Goal: Navigation & Orientation: Find specific page/section

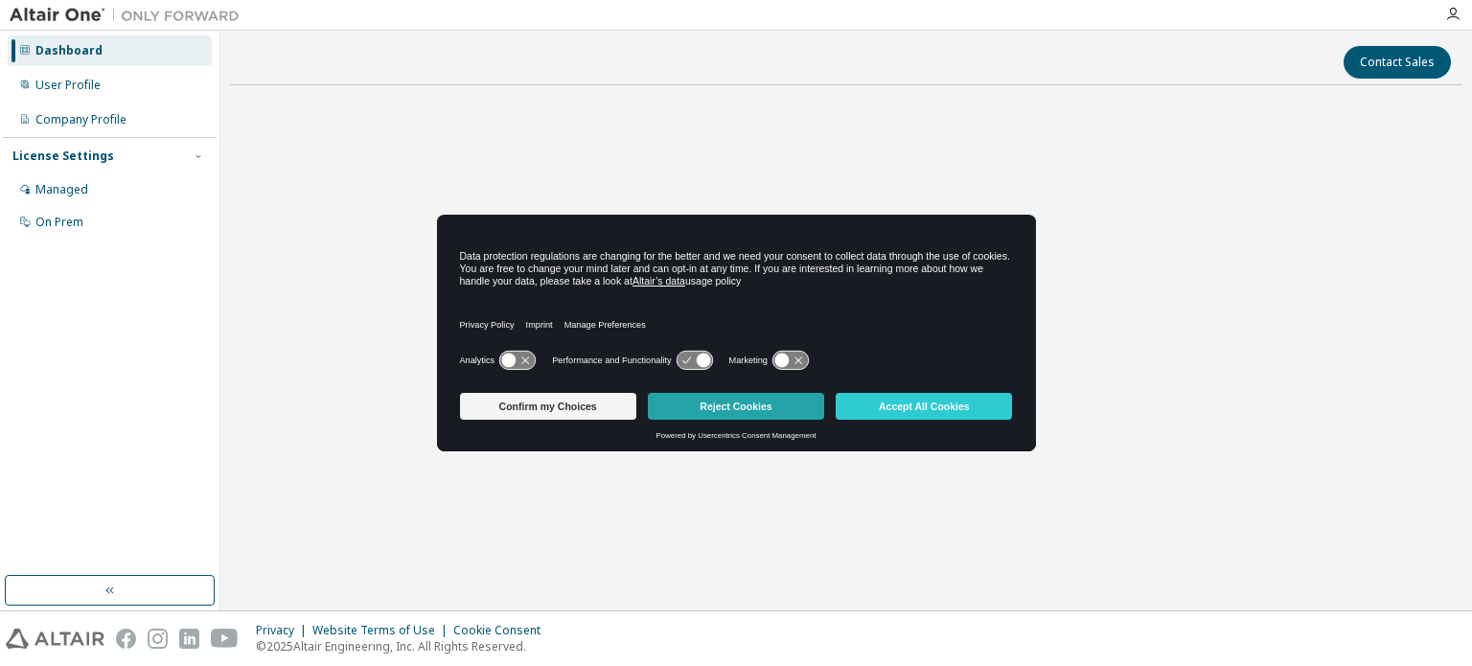
click at [768, 405] on button "Reject Cookies" at bounding box center [736, 406] width 176 height 27
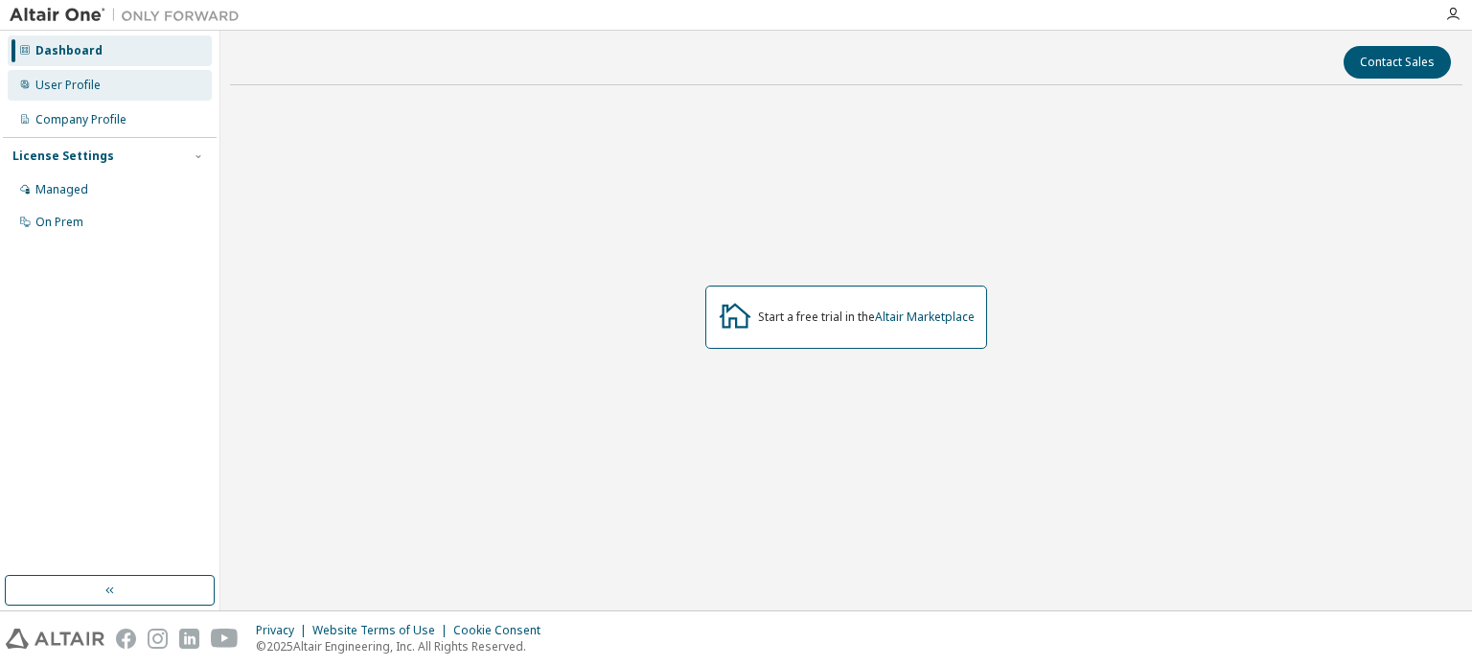
click at [105, 92] on div "User Profile" at bounding box center [110, 85] width 204 height 31
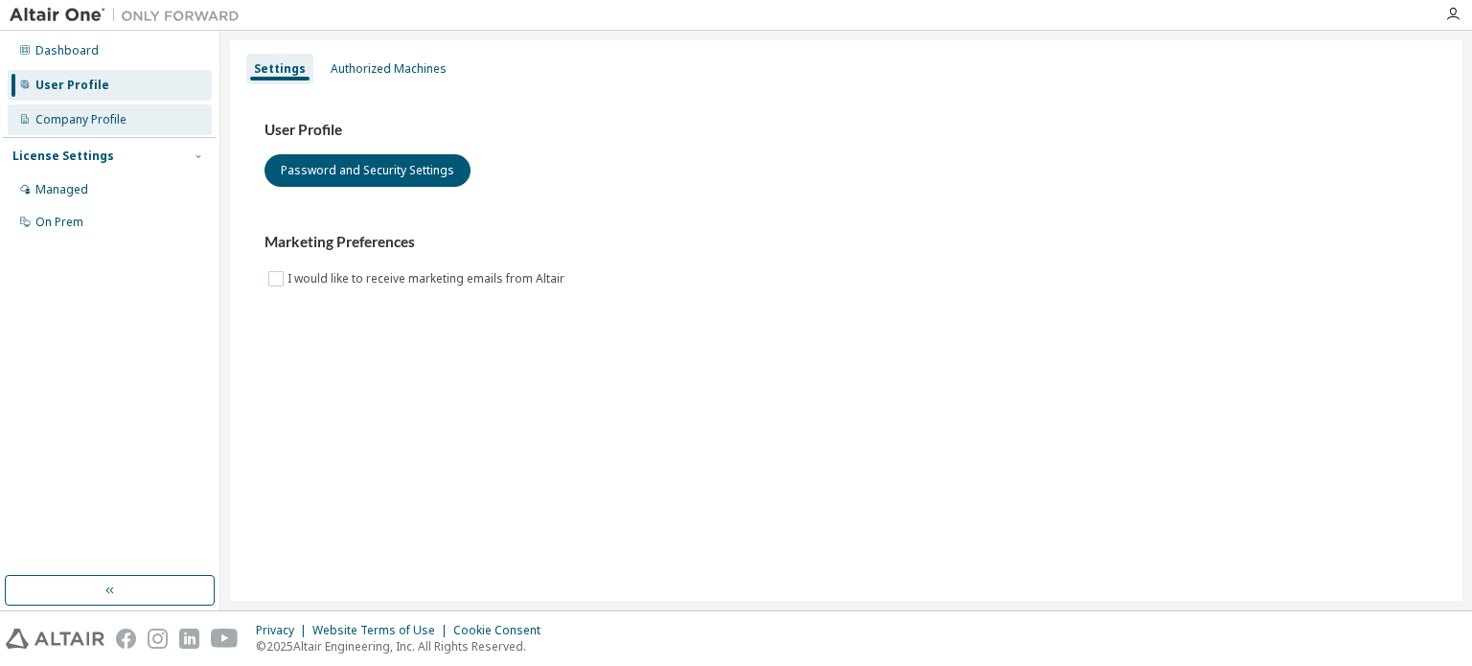
click at [115, 119] on div "Company Profile" at bounding box center [80, 119] width 91 height 15
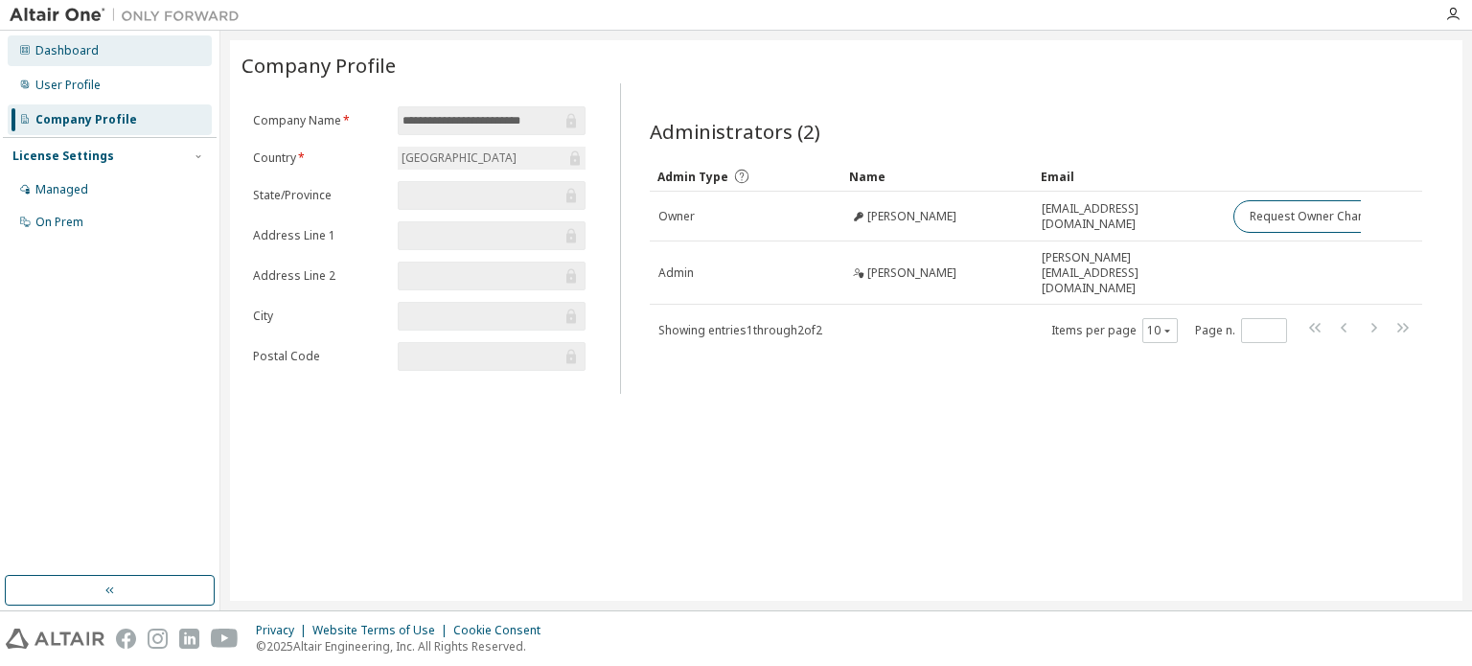
click at [124, 52] on div "Dashboard" at bounding box center [110, 50] width 204 height 31
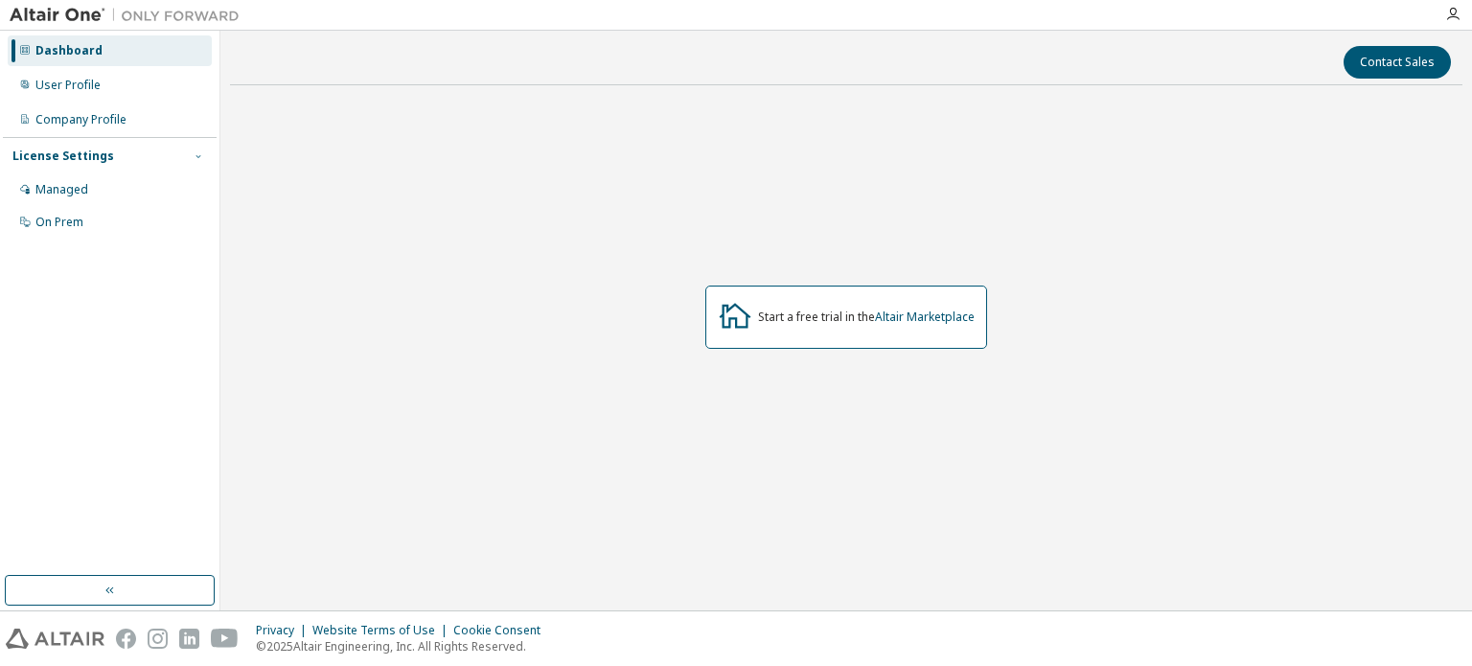
click at [193, 159] on icon "button" at bounding box center [198, 155] width 11 height 11
click at [80, 14] on img at bounding box center [130, 15] width 240 height 19
click at [1460, 7] on div at bounding box center [1452, 14] width 38 height 15
click at [1459, 11] on icon "button" at bounding box center [1452, 14] width 15 height 15
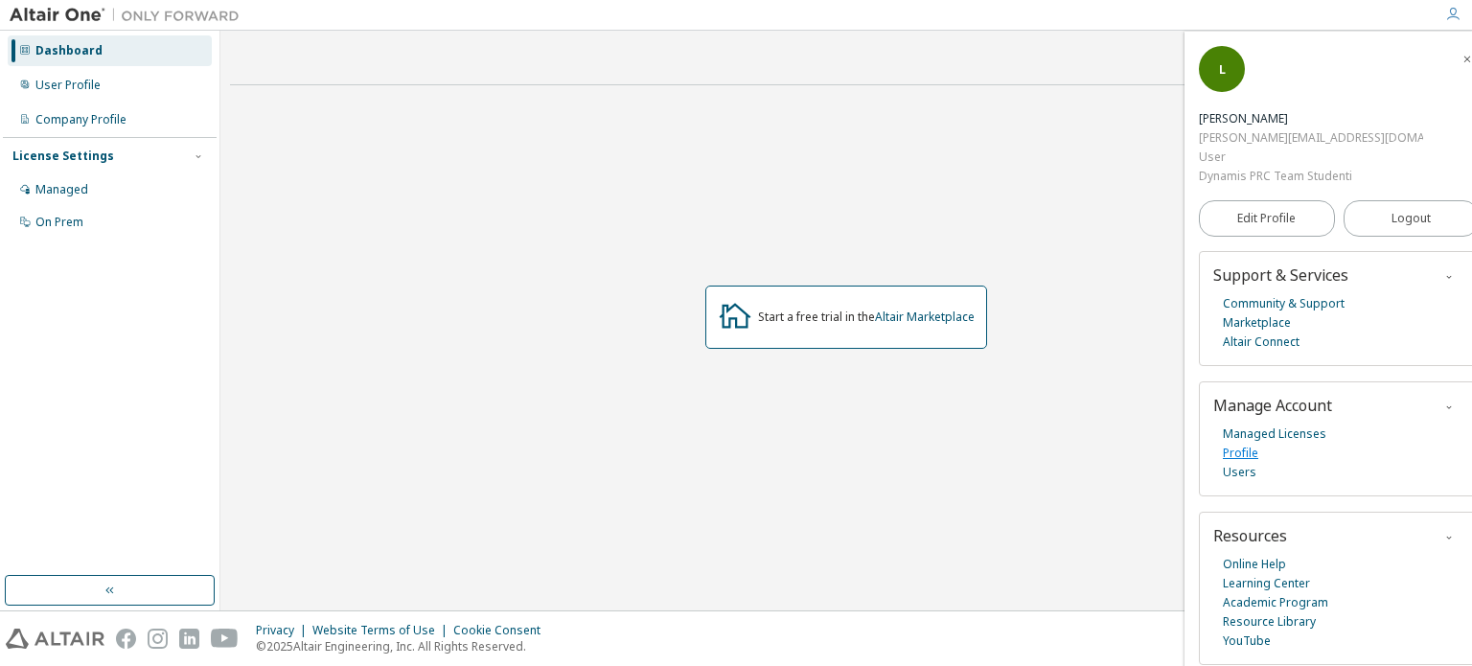
click at [1252, 444] on link "Profile" at bounding box center [1240, 453] width 35 height 19
click at [1246, 444] on link "Profile" at bounding box center [1240, 453] width 35 height 19
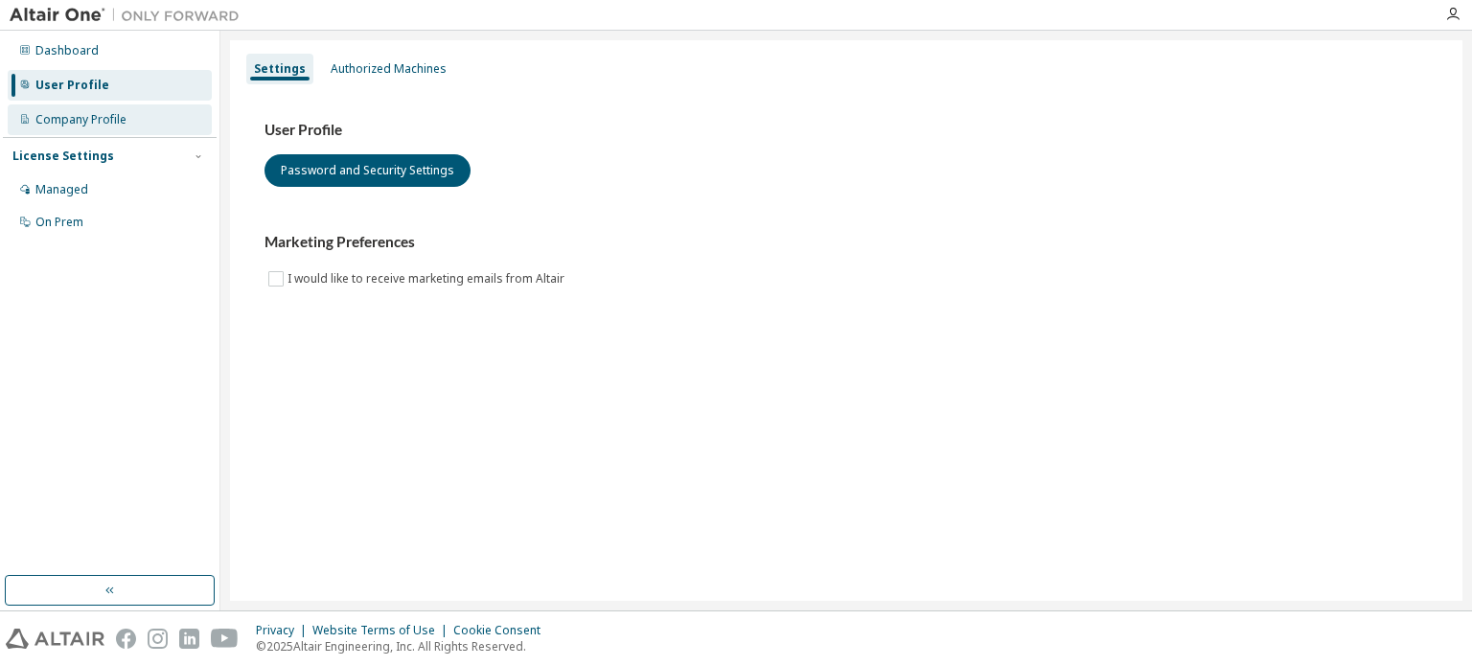
click at [64, 122] on div "Company Profile" at bounding box center [80, 119] width 91 height 15
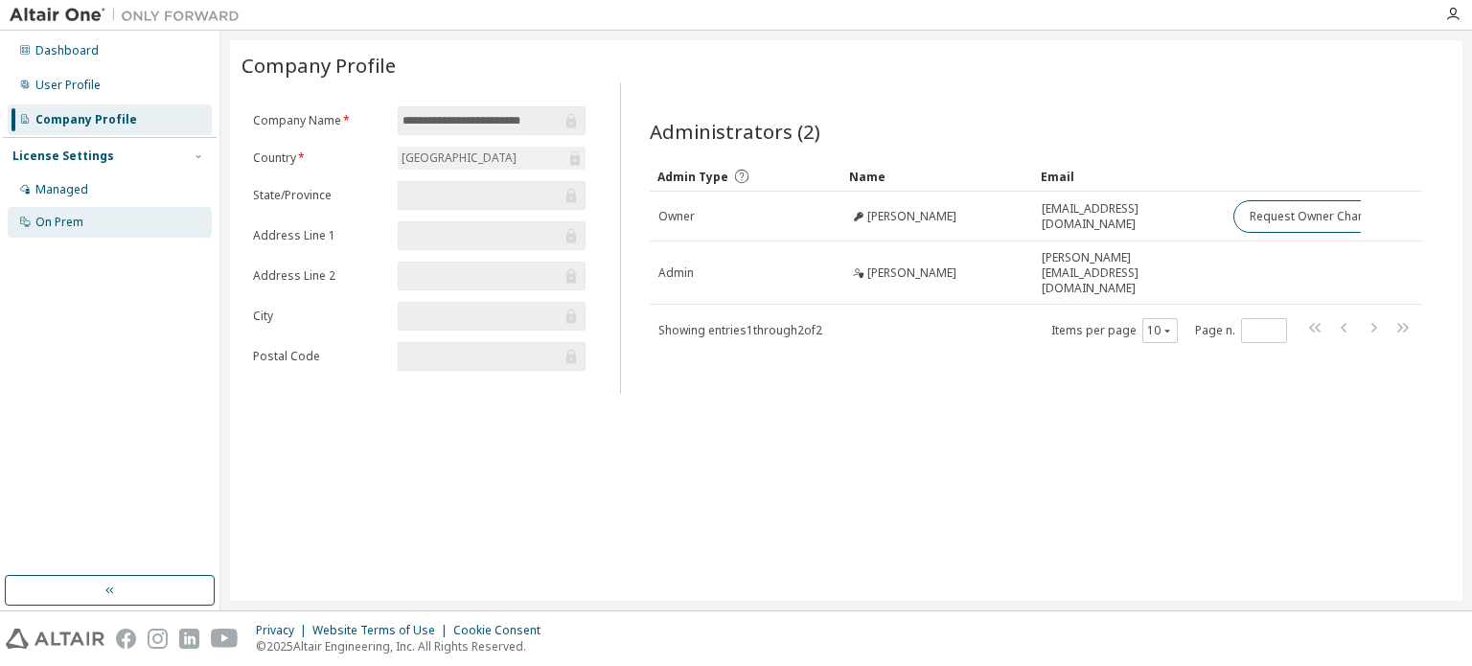
click at [93, 212] on div "On Prem" at bounding box center [110, 222] width 204 height 31
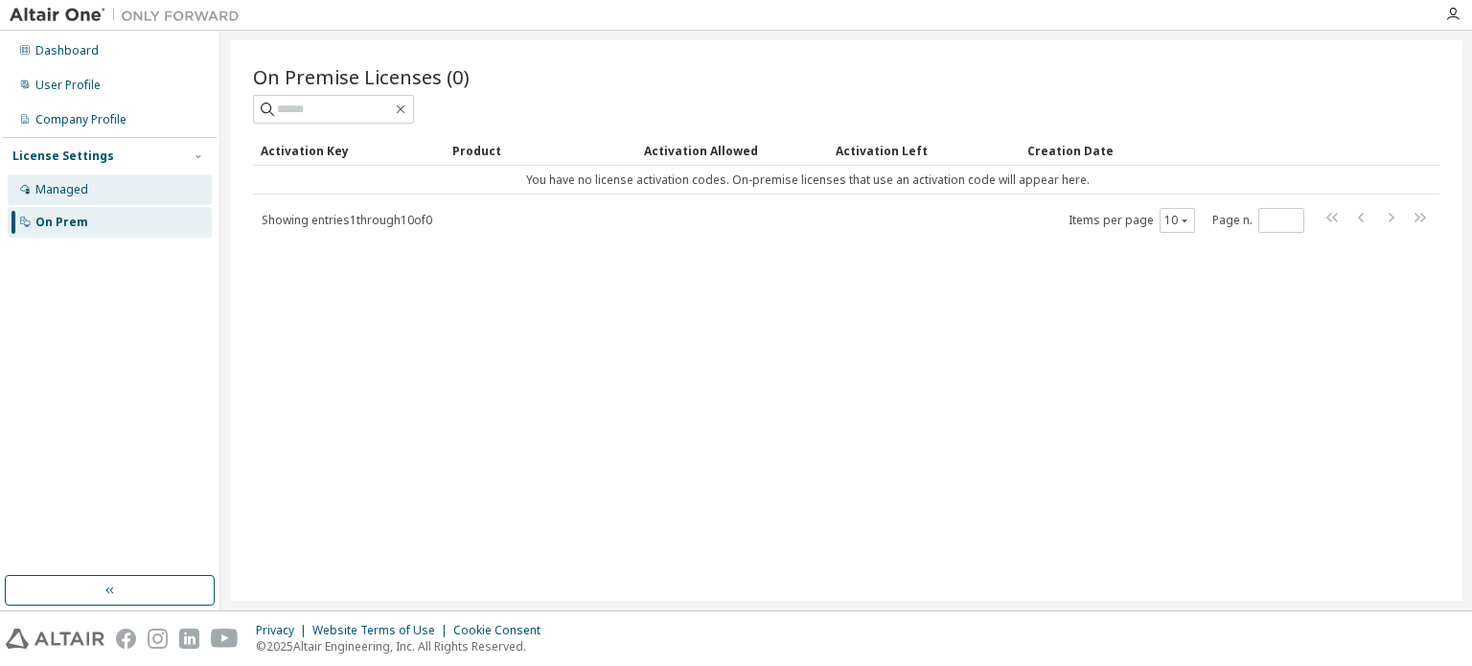
click at [93, 199] on div "Managed" at bounding box center [110, 189] width 204 height 31
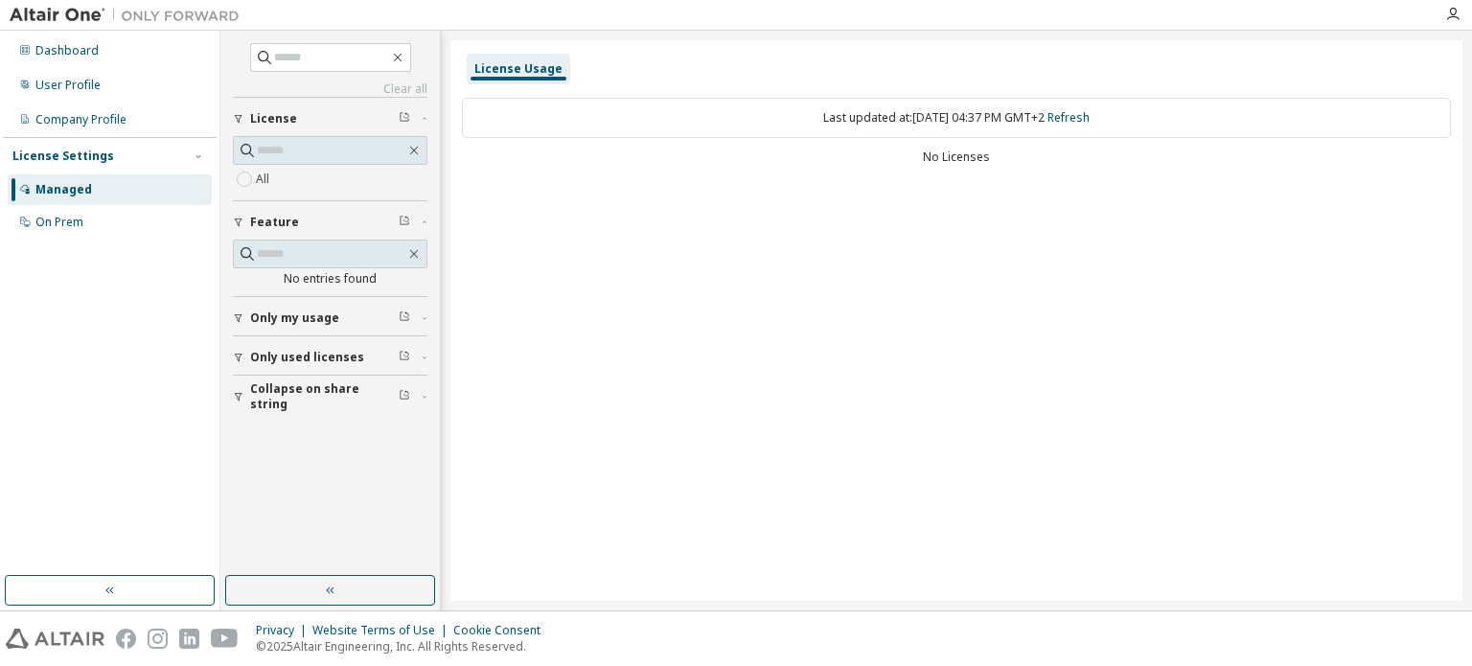
click at [54, 22] on img at bounding box center [130, 15] width 240 height 19
click at [58, 13] on img at bounding box center [130, 15] width 240 height 19
click at [88, 631] on img at bounding box center [55, 639] width 99 height 20
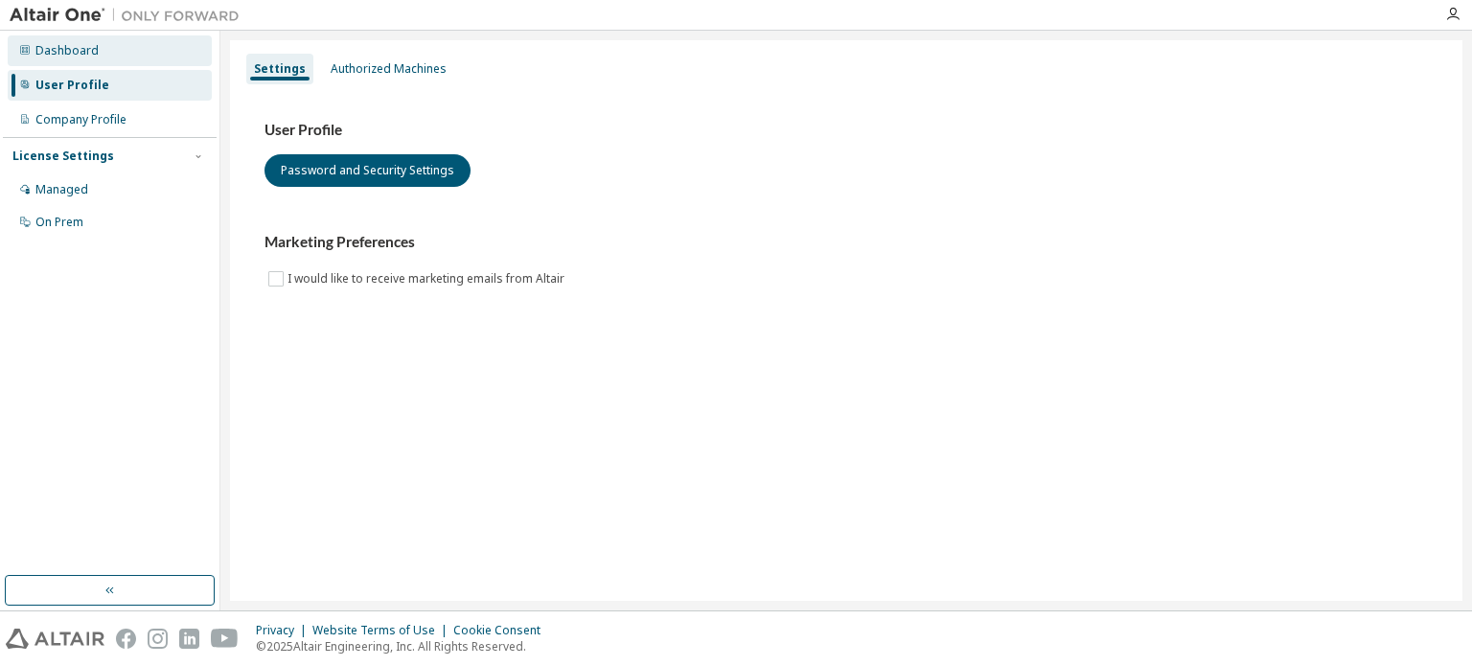
click at [140, 57] on div "Dashboard" at bounding box center [110, 50] width 204 height 31
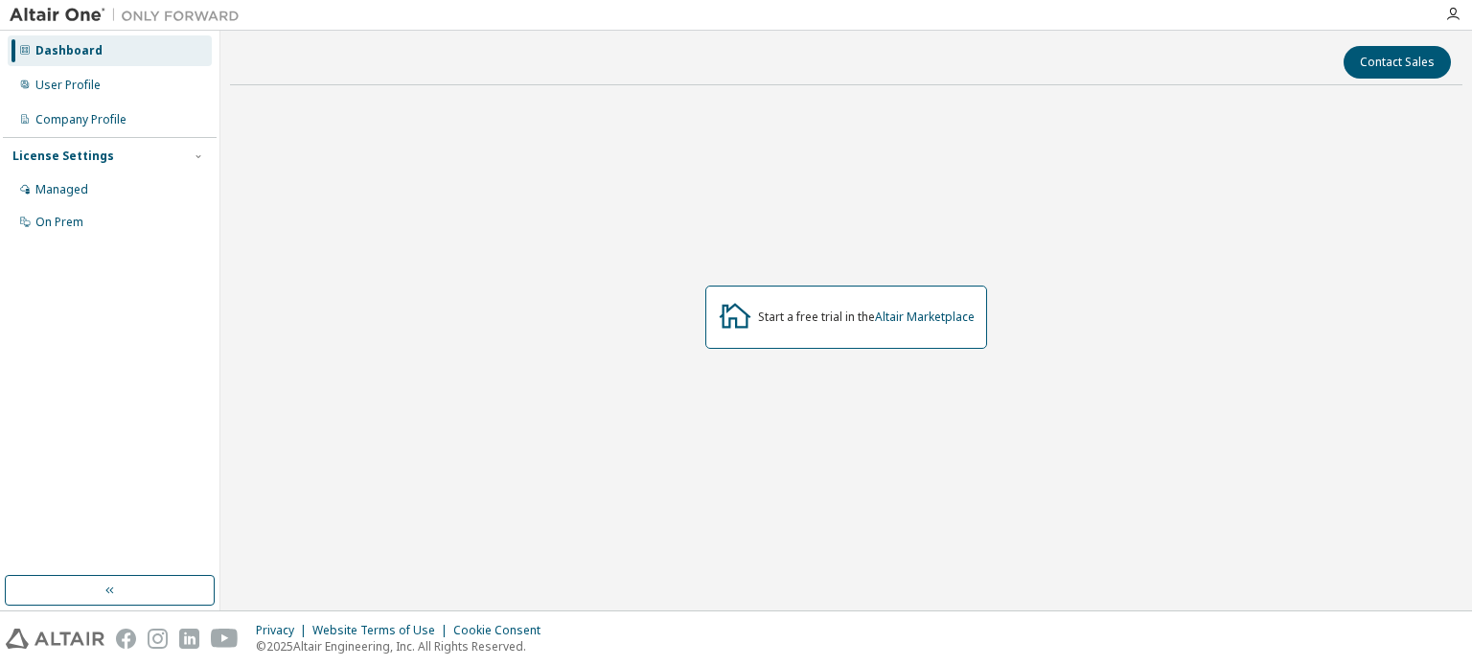
click at [84, 15] on img at bounding box center [130, 15] width 240 height 19
click at [1456, 12] on icon "button" at bounding box center [1452, 14] width 15 height 15
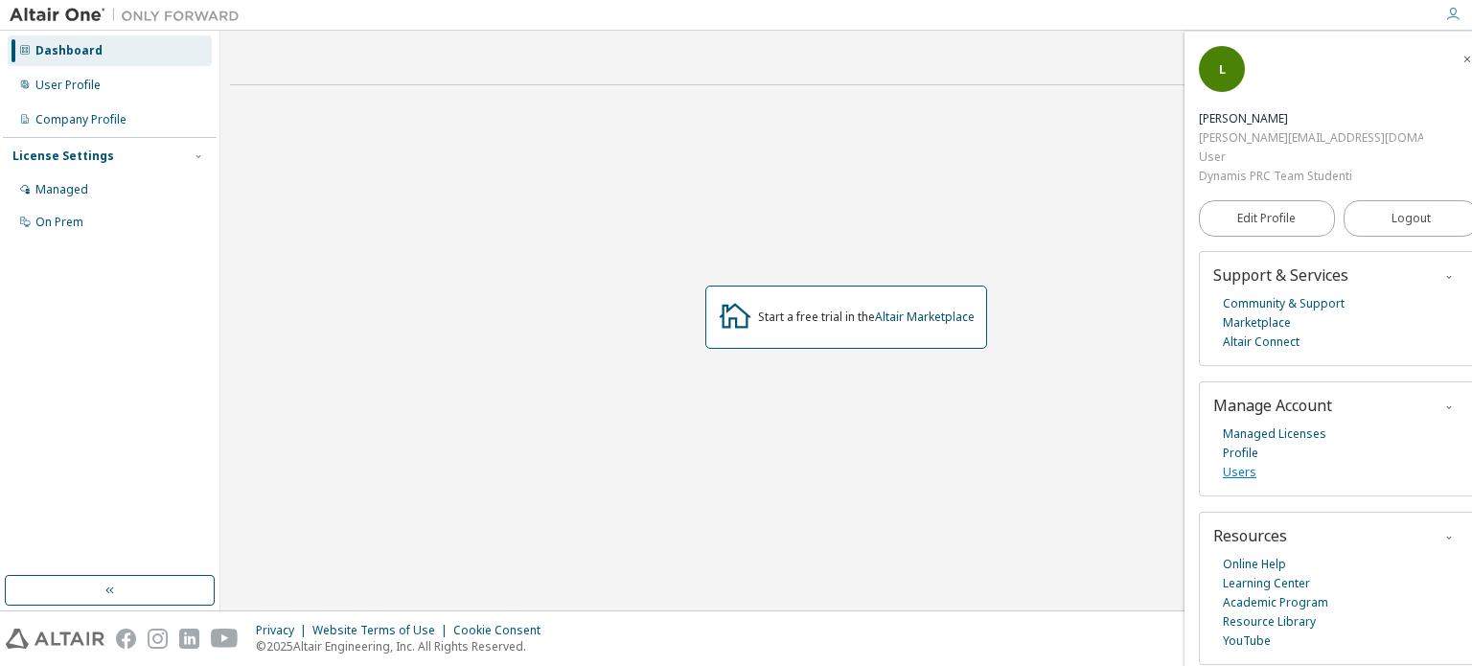
click at [1240, 463] on link "Users" at bounding box center [1240, 472] width 34 height 19
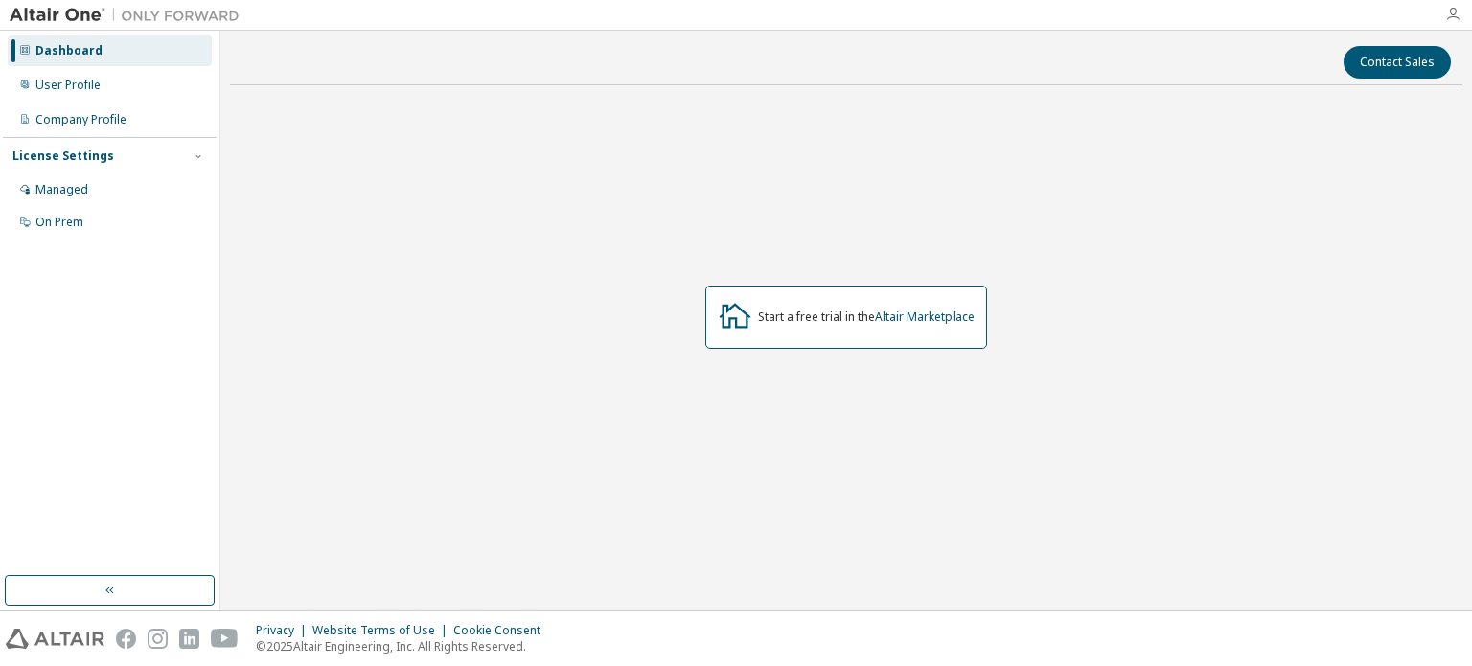
click at [1457, 14] on icon "button" at bounding box center [1452, 14] width 15 height 15
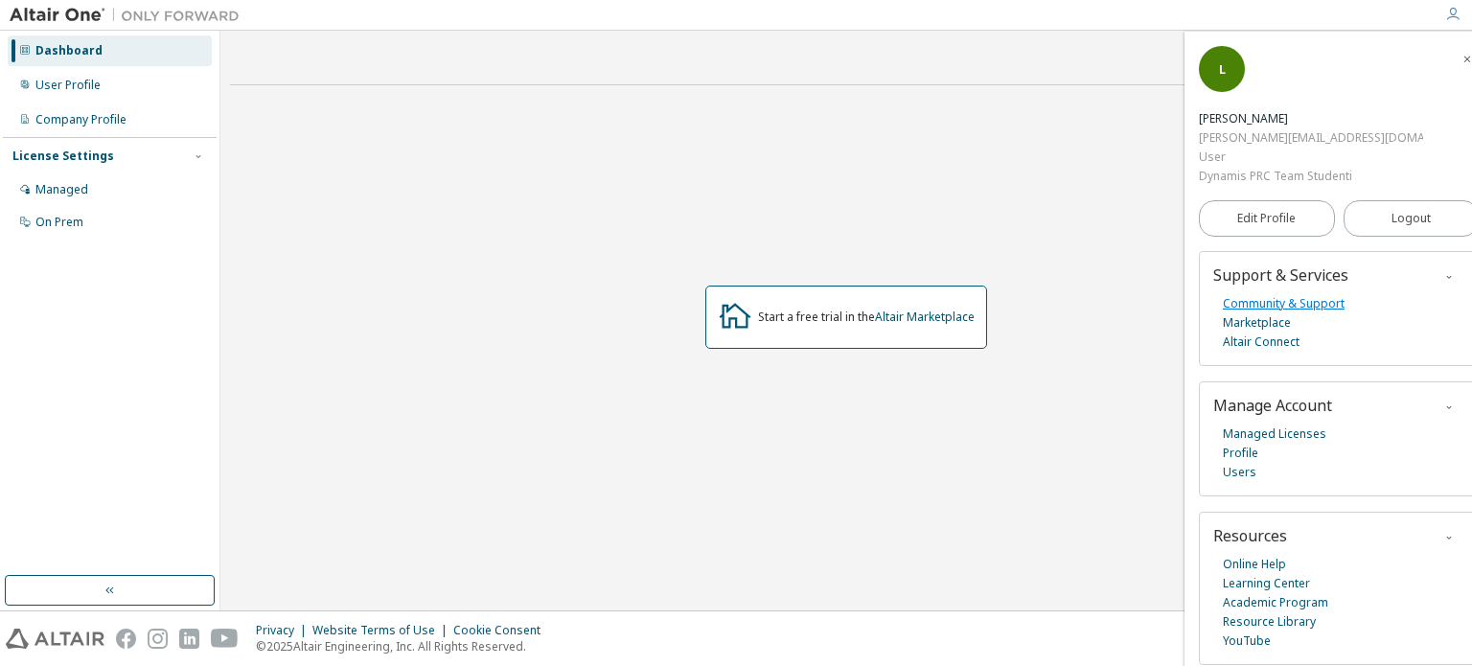
click at [1247, 294] on link "Community & Support" at bounding box center [1284, 303] width 122 height 19
click at [1286, 574] on link "Learning Center" at bounding box center [1266, 583] width 87 height 19
